Goal: Information Seeking & Learning: Learn about a topic

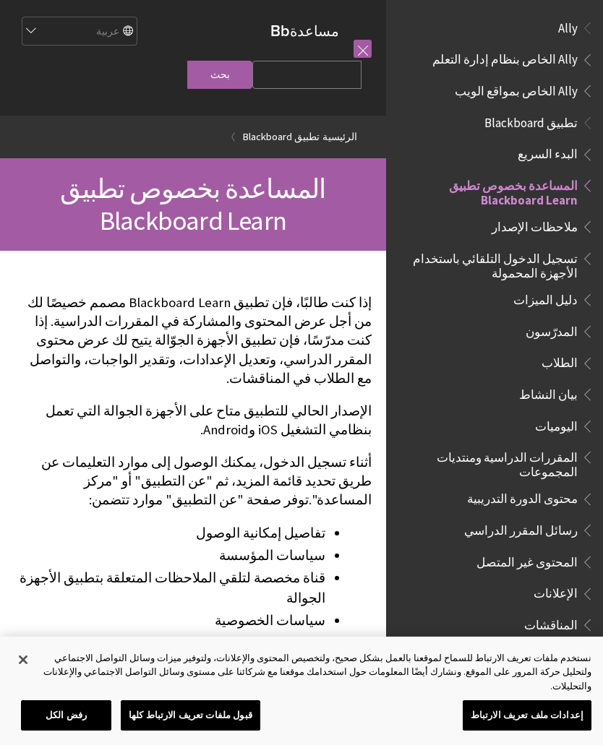
scroll to position [150, 0]
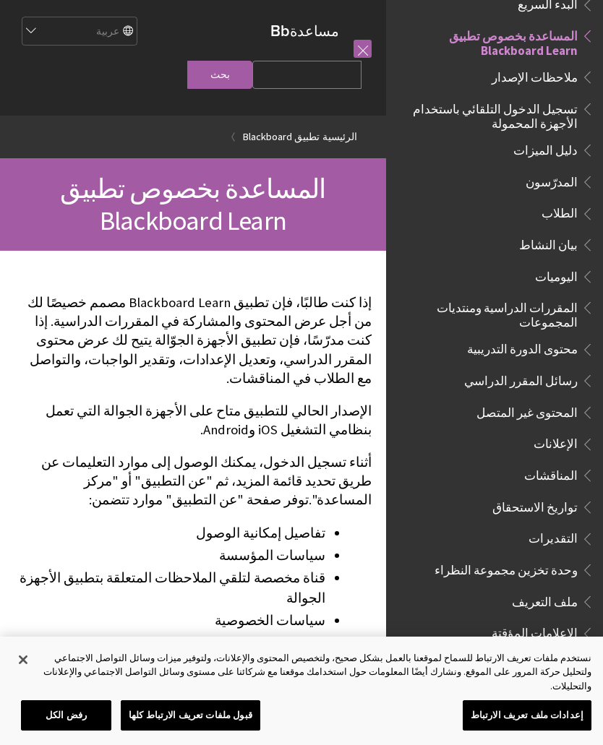
click at [580, 212] on span "Book outline for Blackboard App Help" at bounding box center [584, 211] width 15 height 18
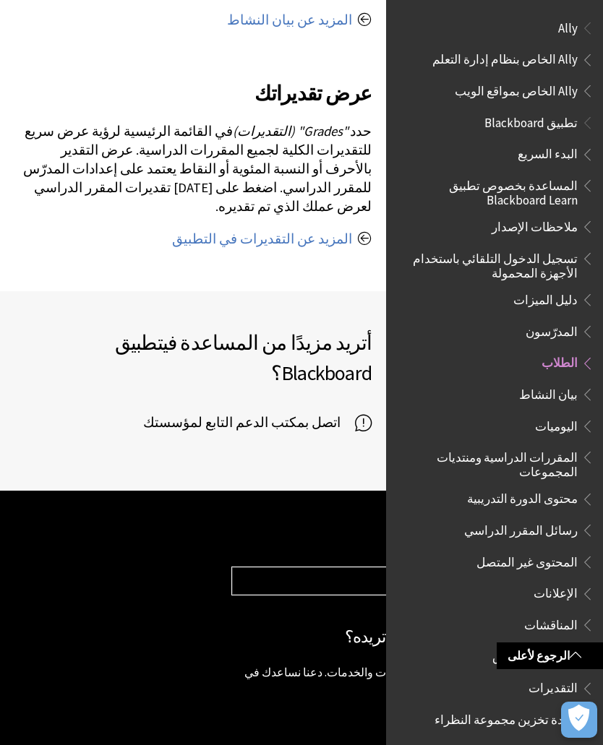
click at [564, 89] on span "Ally الخاص بمواقع الويب" at bounding box center [516, 89] width 123 height 20
click at [551, 118] on span "تطبيق Blackboard" at bounding box center [530, 121] width 93 height 20
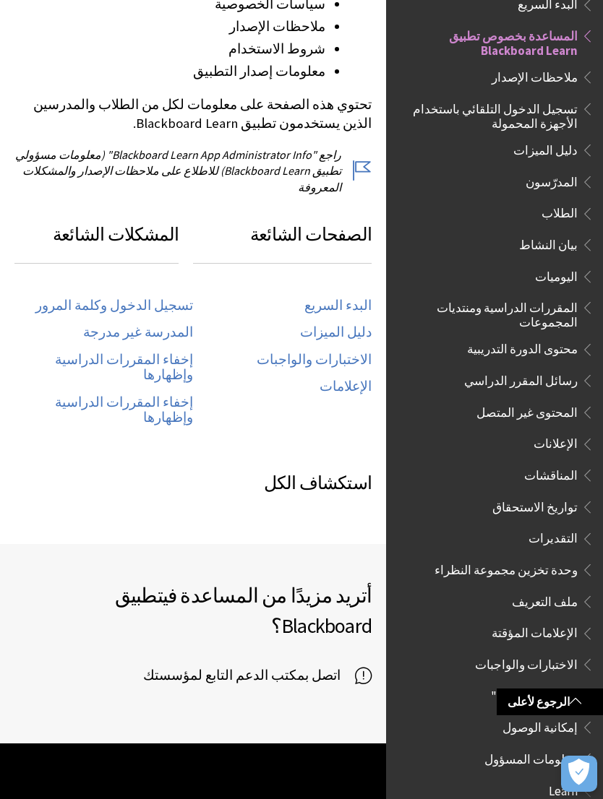
scroll to position [616, 0]
click at [174, 298] on link "تسجيل الدخول وكلمة المرور" at bounding box center [114, 306] width 158 height 17
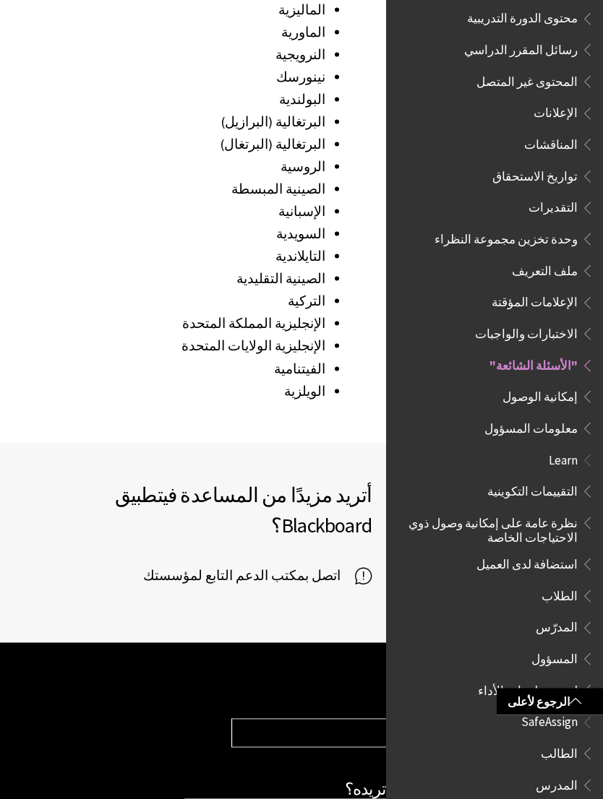
scroll to position [2143, 0]
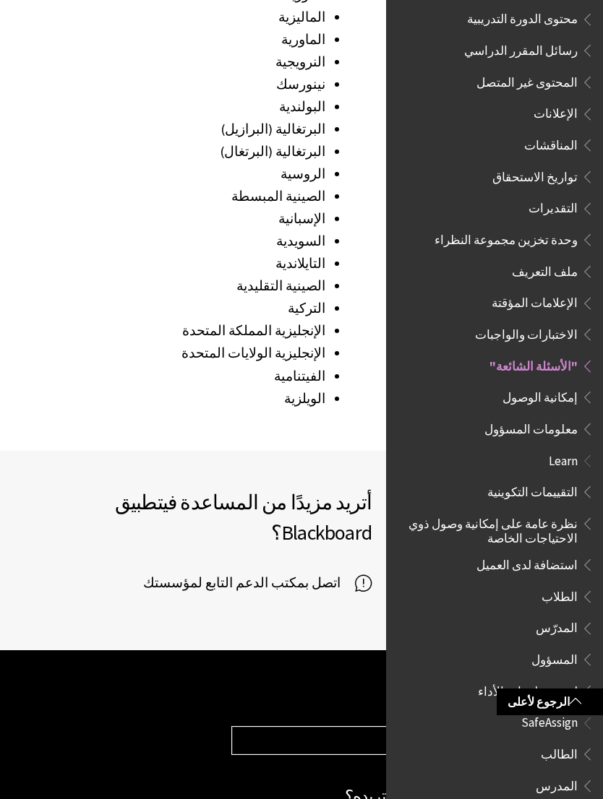
click at [353, 572] on span "اتصل بمكتب الدعم التابع لمؤسستك" at bounding box center [249, 583] width 212 height 22
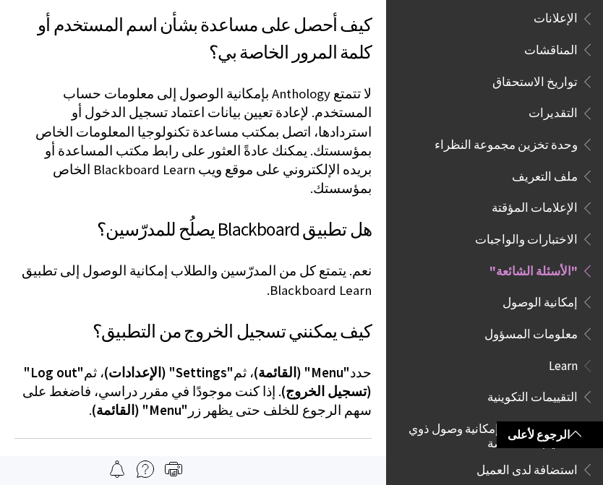
scroll to position [852, 0]
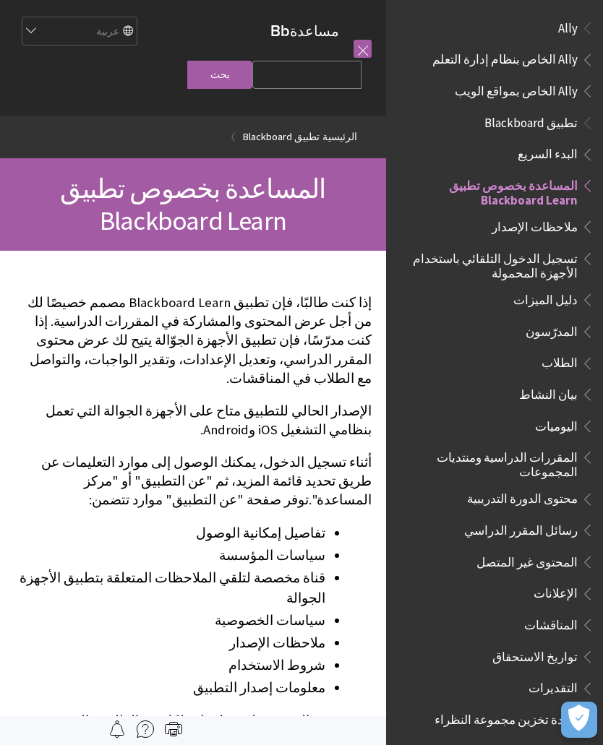
scroll to position [150, 0]
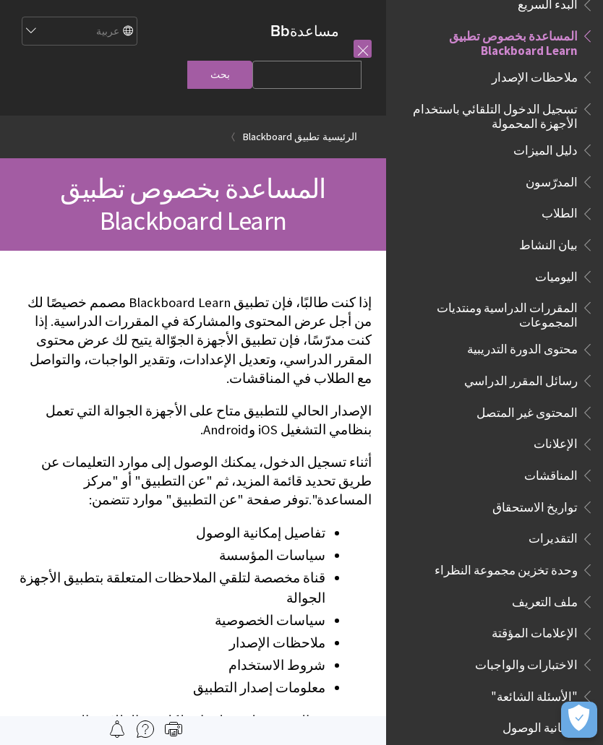
click at [353, 72] on div at bounding box center [356, 48] width 32 height 59
click at [319, 82] on input "Search Query" at bounding box center [306, 75] width 109 height 28
click at [327, 72] on input "نسيان" at bounding box center [306, 75] width 109 height 28
type input "نسي"
click at [561, 99] on span "تسجيل الدخول التلقائي باستخدام الأجهزة المحمولة" at bounding box center [490, 114] width 174 height 34
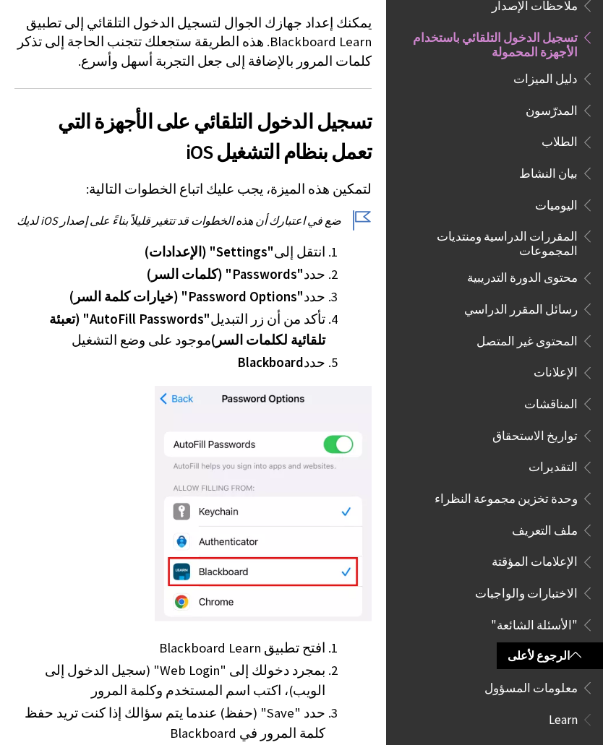
scroll to position [316, 0]
